Goal: Information Seeking & Learning: Learn about a topic

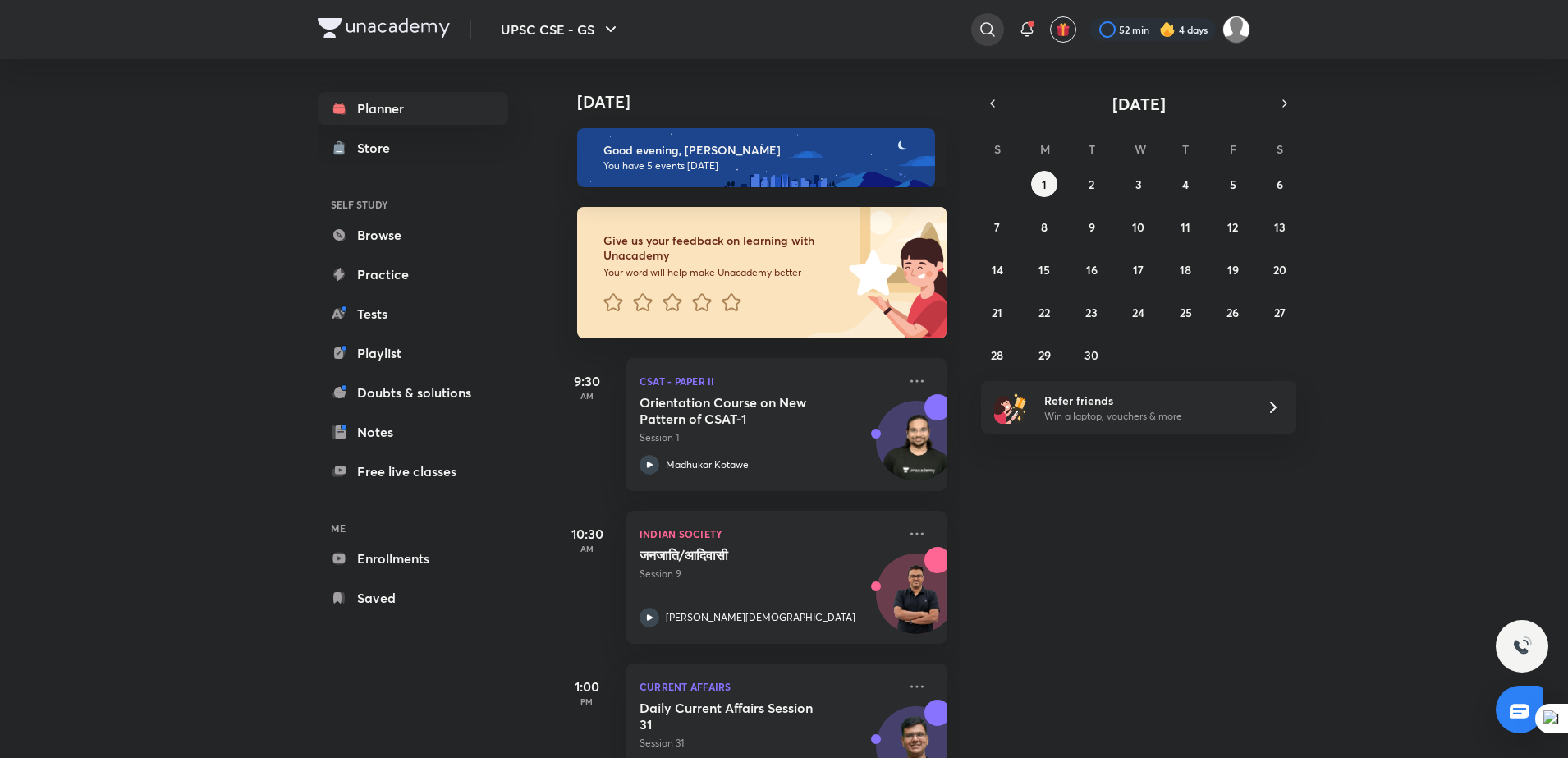
click at [987, 24] on icon at bounding box center [987, 29] width 14 height 14
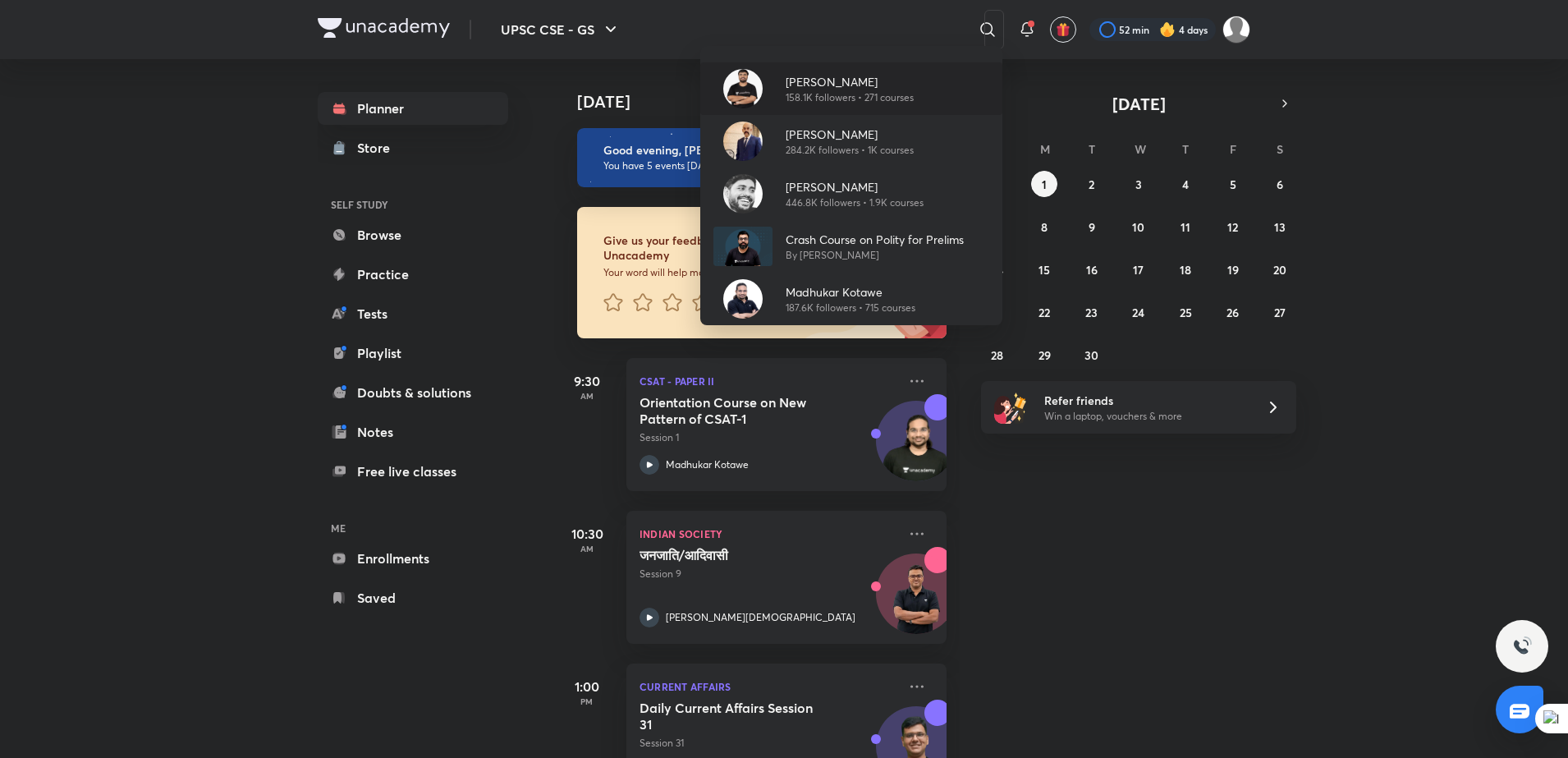
click at [893, 87] on p "[PERSON_NAME]" at bounding box center [849, 82] width 128 height 17
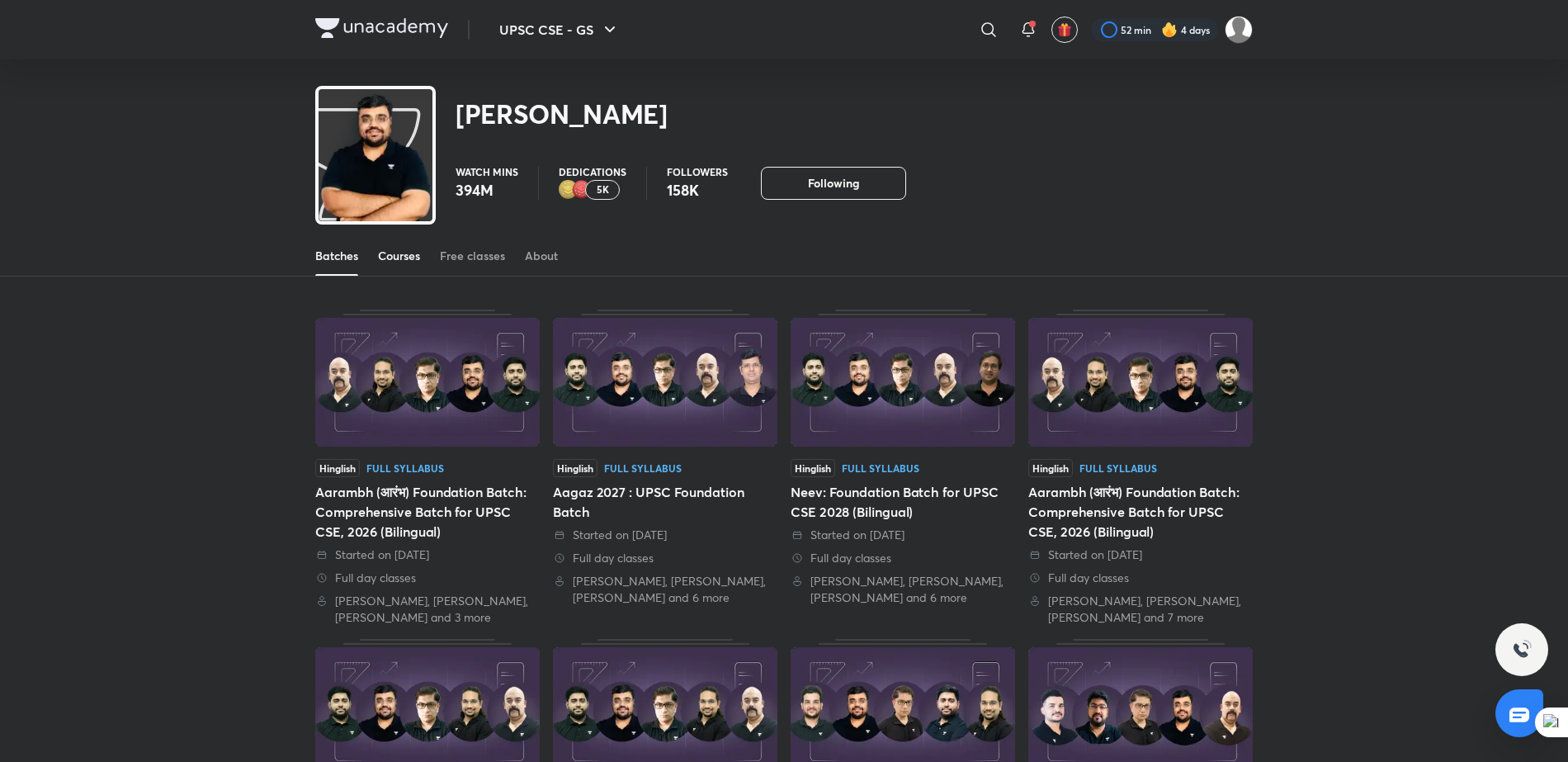
click at [402, 244] on link "Courses" at bounding box center [399, 256] width 42 height 40
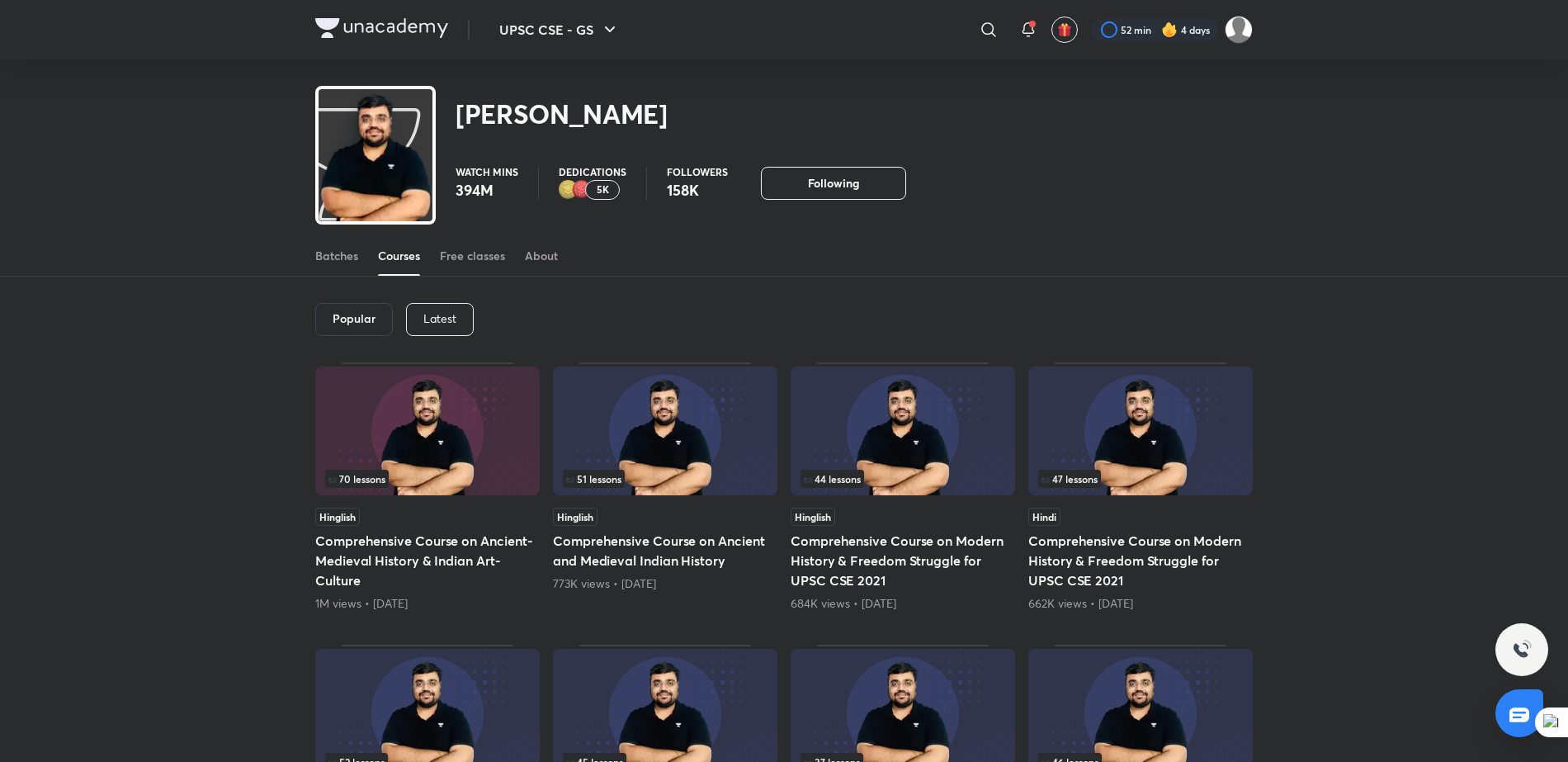
click at [441, 324] on p "Latest" at bounding box center [440, 318] width 33 height 13
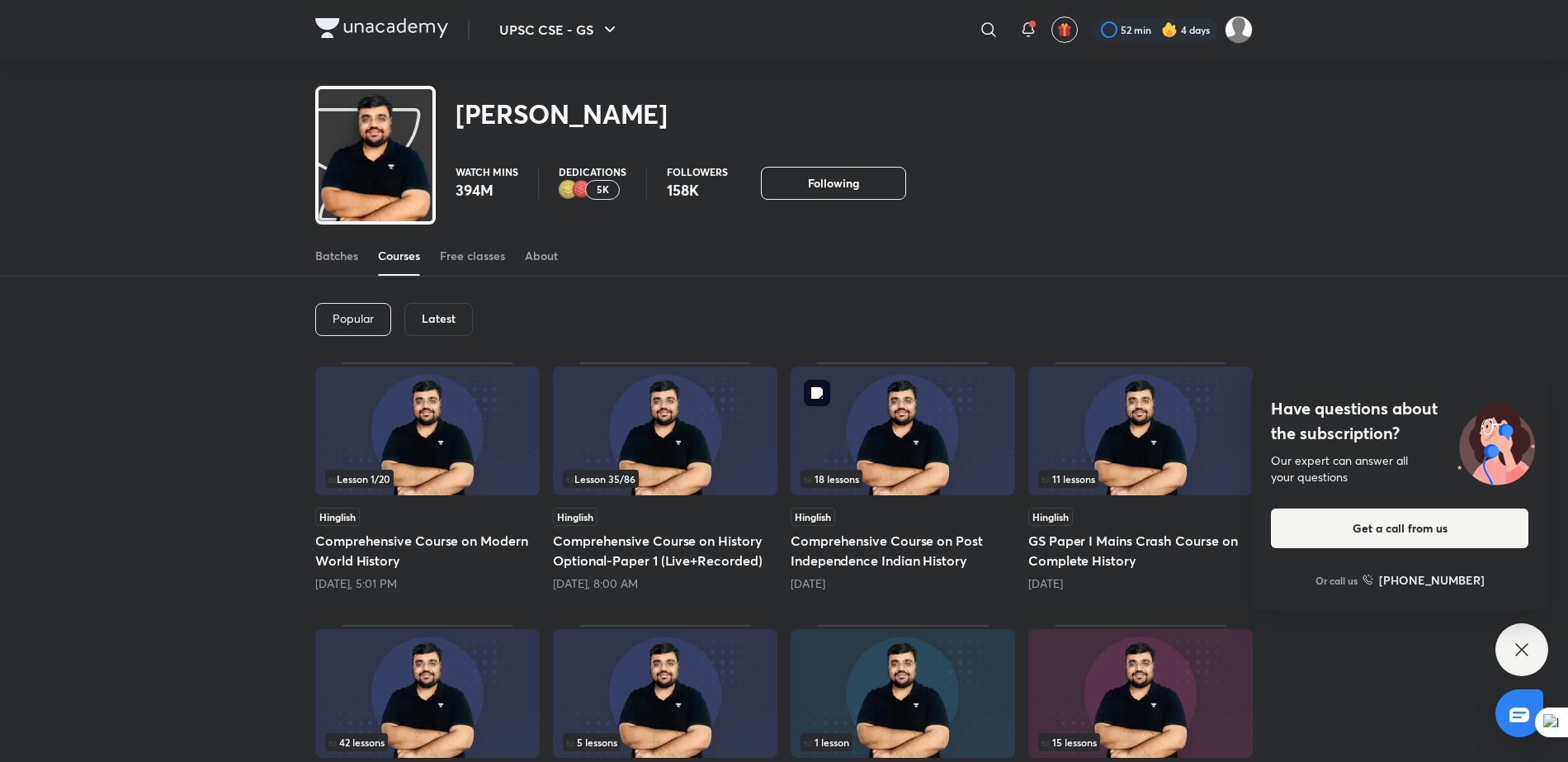
click at [854, 416] on img at bounding box center [903, 430] width 225 height 129
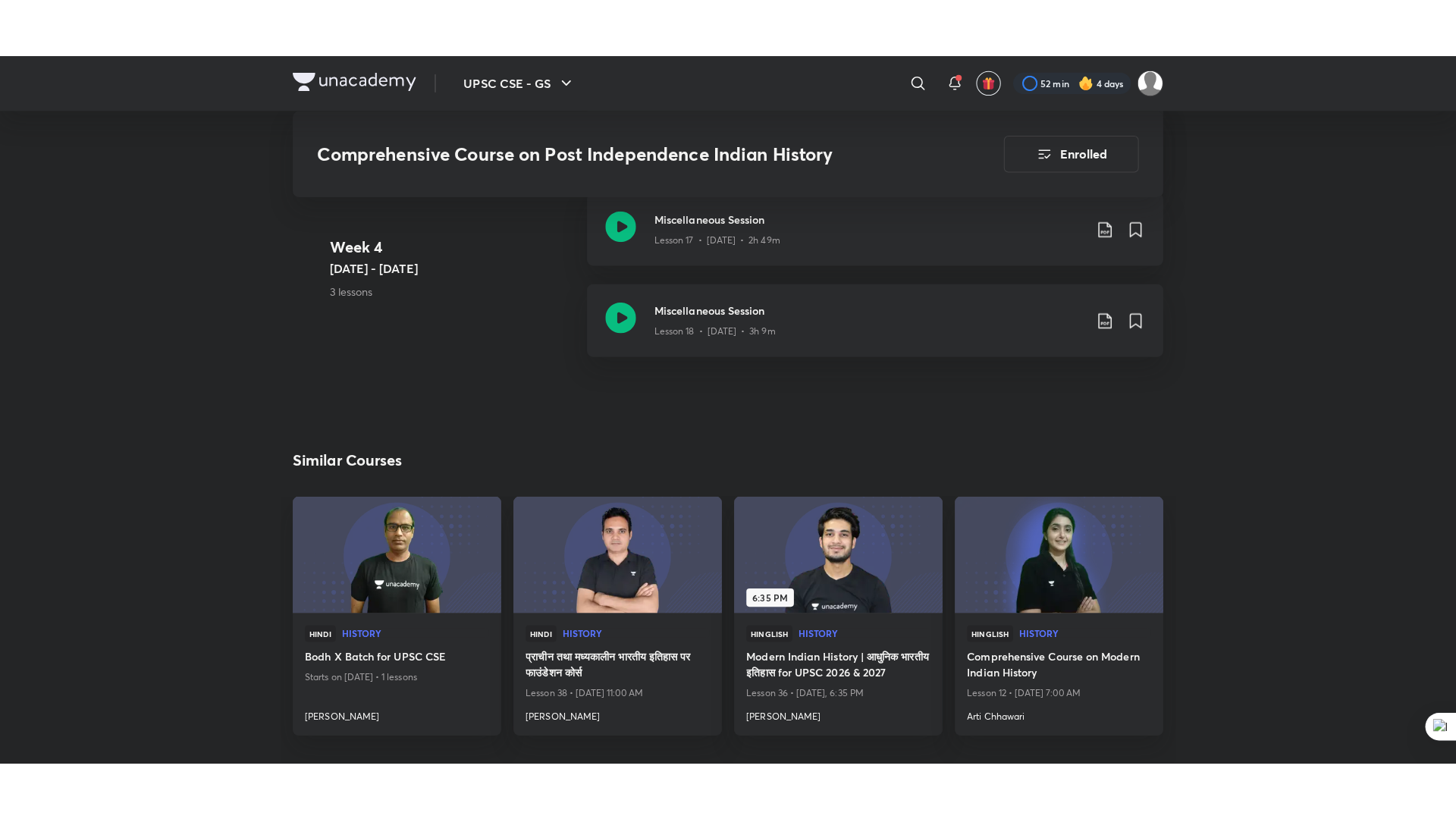
scroll to position [2509, 0]
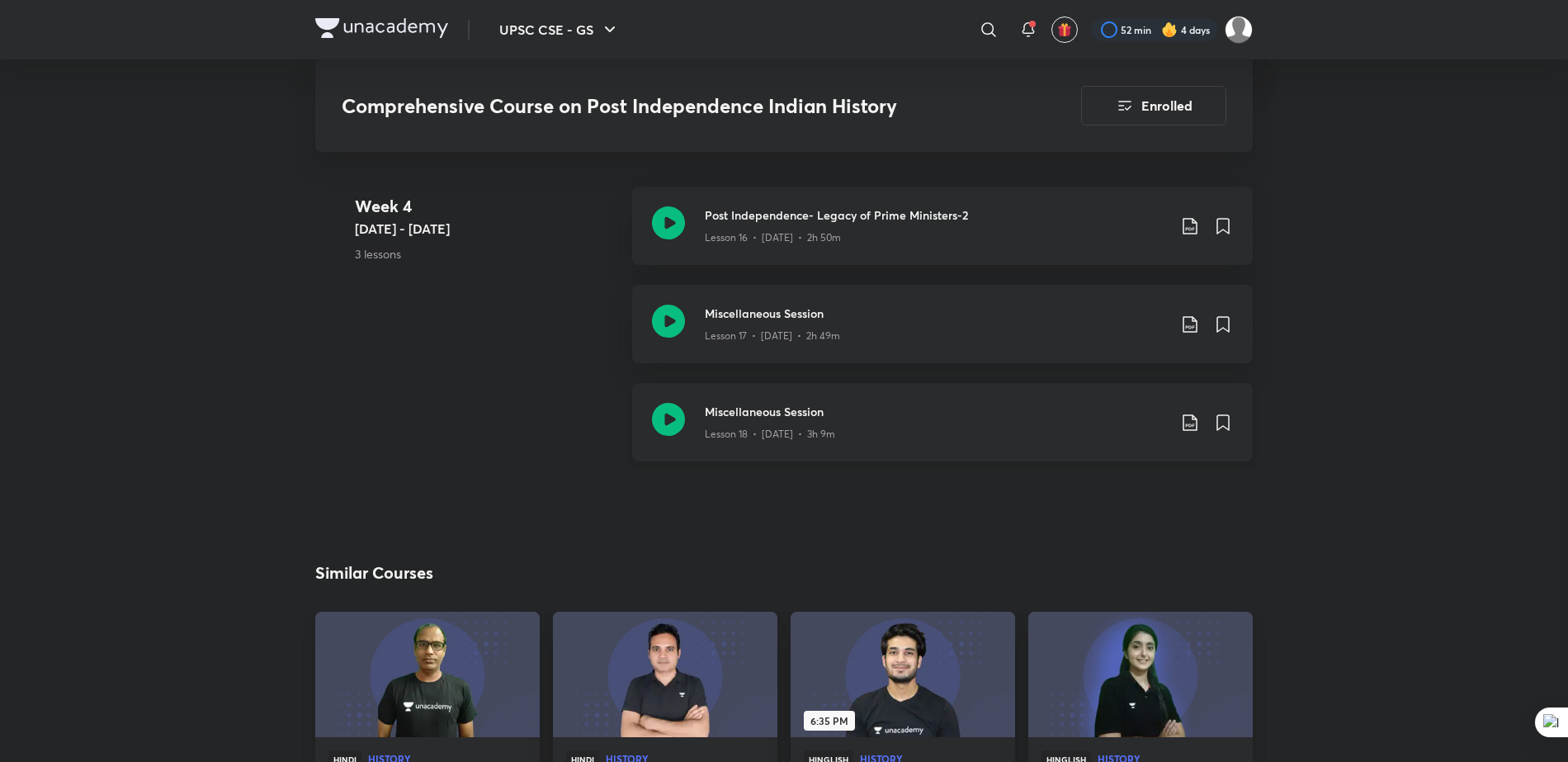
click at [854, 416] on h3 "Miscellaneous Session" at bounding box center [936, 411] width 462 height 17
